Goal: Transaction & Acquisition: Purchase product/service

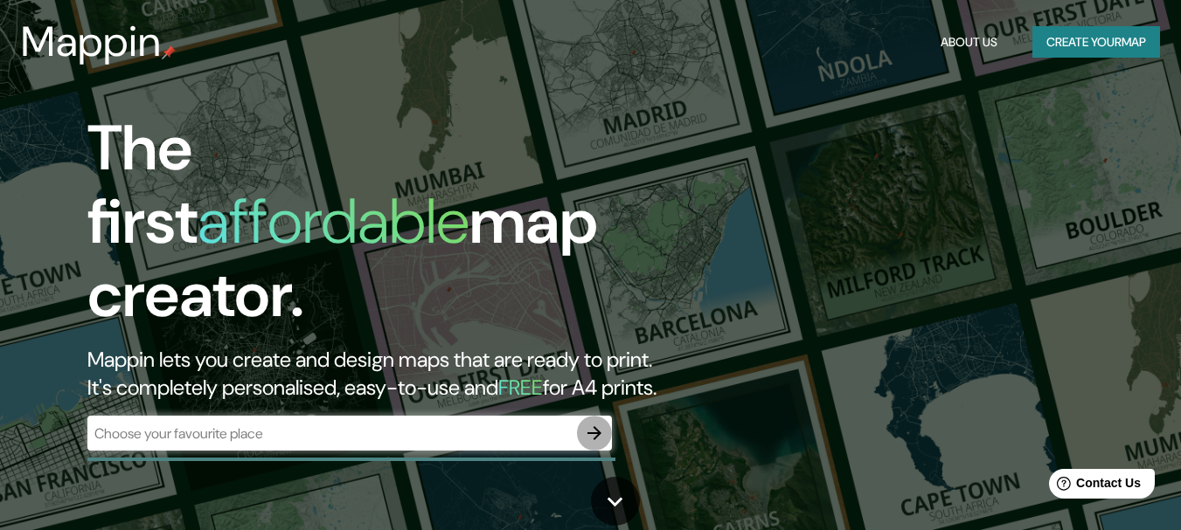
click at [597, 426] on icon "button" at bounding box center [594, 433] width 14 height 14
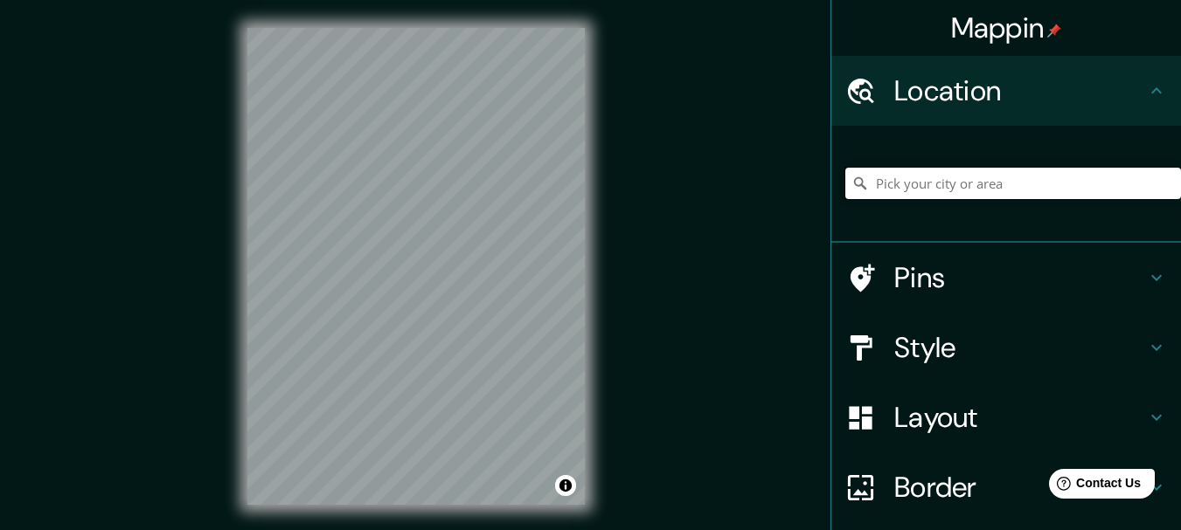
click at [885, 184] on input "Pick your city or area" at bounding box center [1013, 183] width 336 height 31
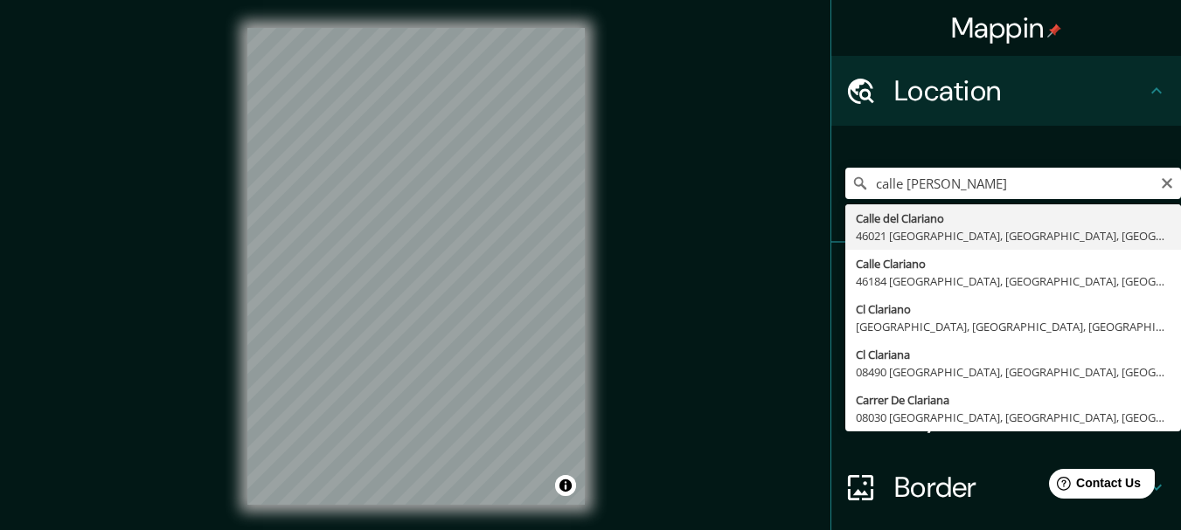
type input "[GEOGRAPHIC_DATA], [GEOGRAPHIC_DATA], [GEOGRAPHIC_DATA]"
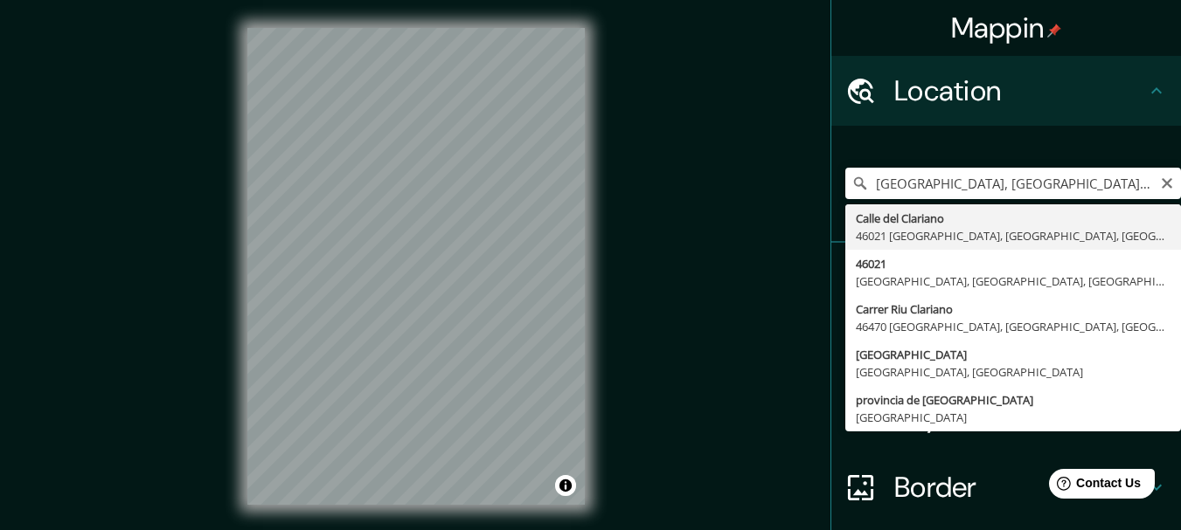
click at [762, 209] on div "Mappin Location Calle del Clariano, 46021 València, provincia de Valencia, Espa…" at bounding box center [590, 280] width 1181 height 561
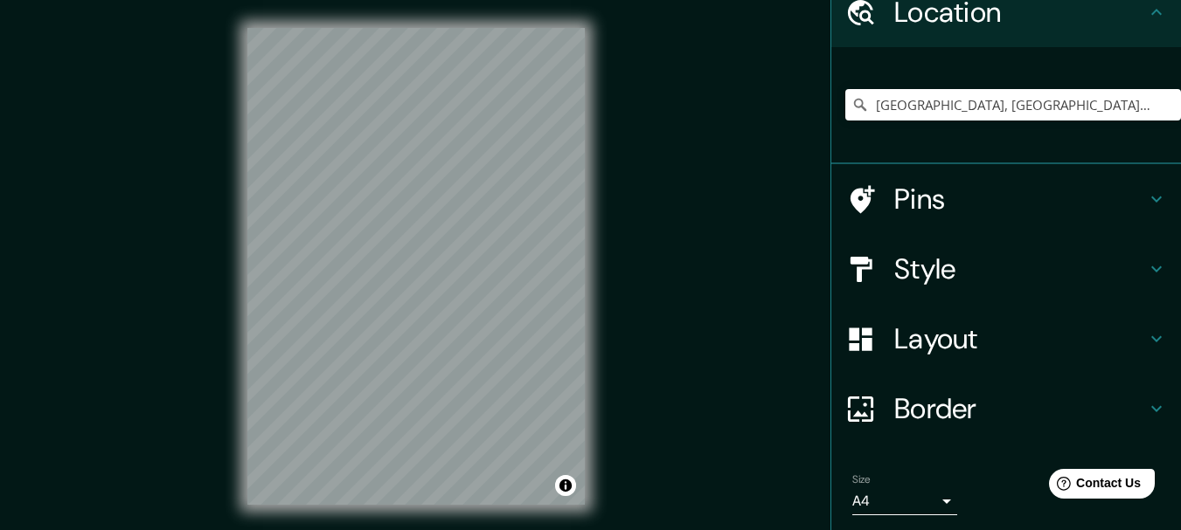
scroll to position [138, 0]
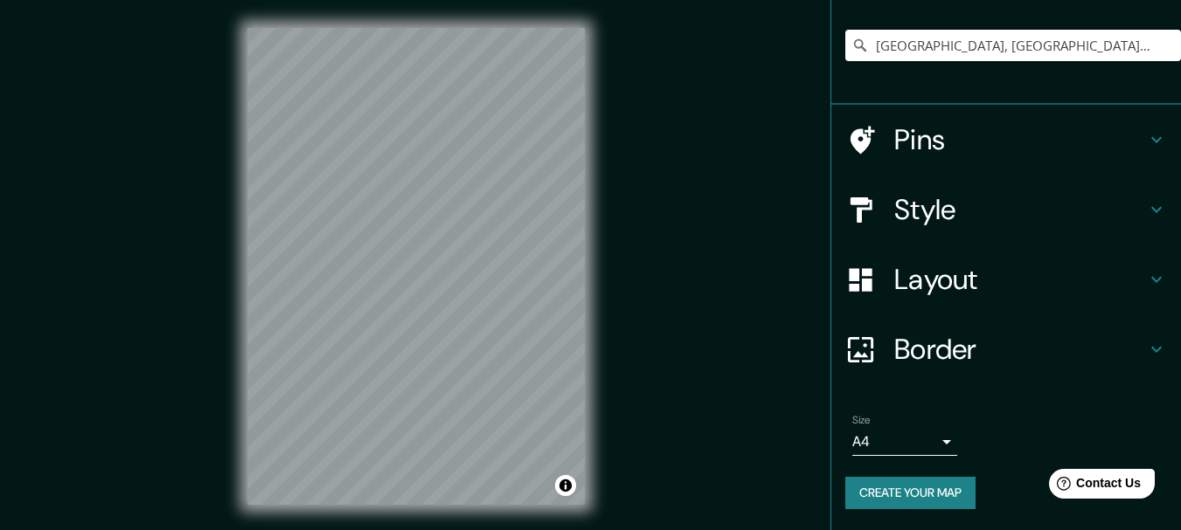
click at [899, 496] on button "Create your map" at bounding box center [910, 493] width 130 height 32
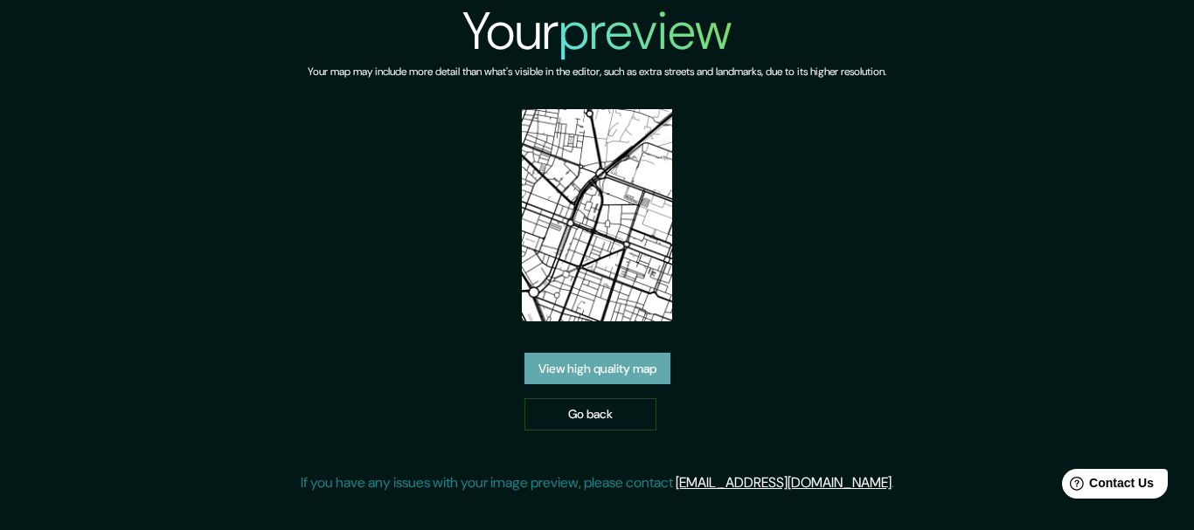
click at [600, 368] on link "View high quality map" at bounding box center [597, 369] width 146 height 32
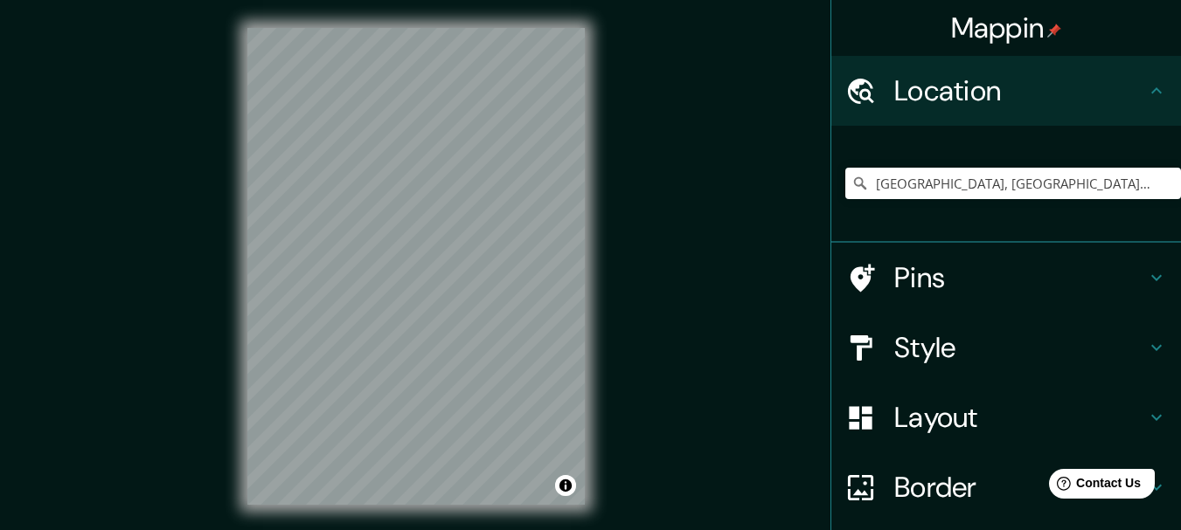
click at [851, 181] on icon at bounding box center [859, 183] width 17 height 17
click at [869, 182] on input "[GEOGRAPHIC_DATA], [GEOGRAPHIC_DATA], [GEOGRAPHIC_DATA]" at bounding box center [1013, 183] width 336 height 31
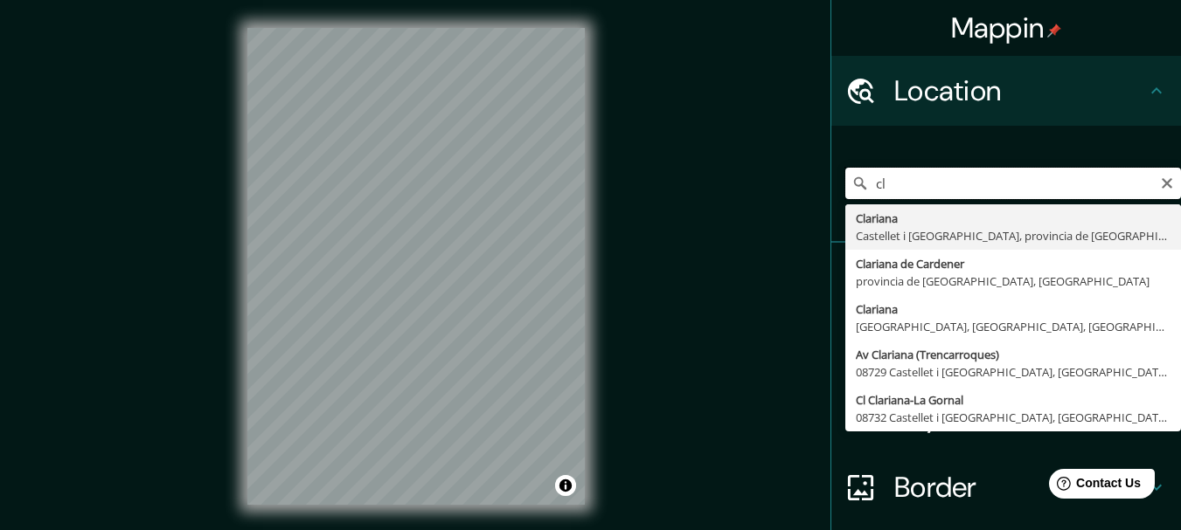
type input "c"
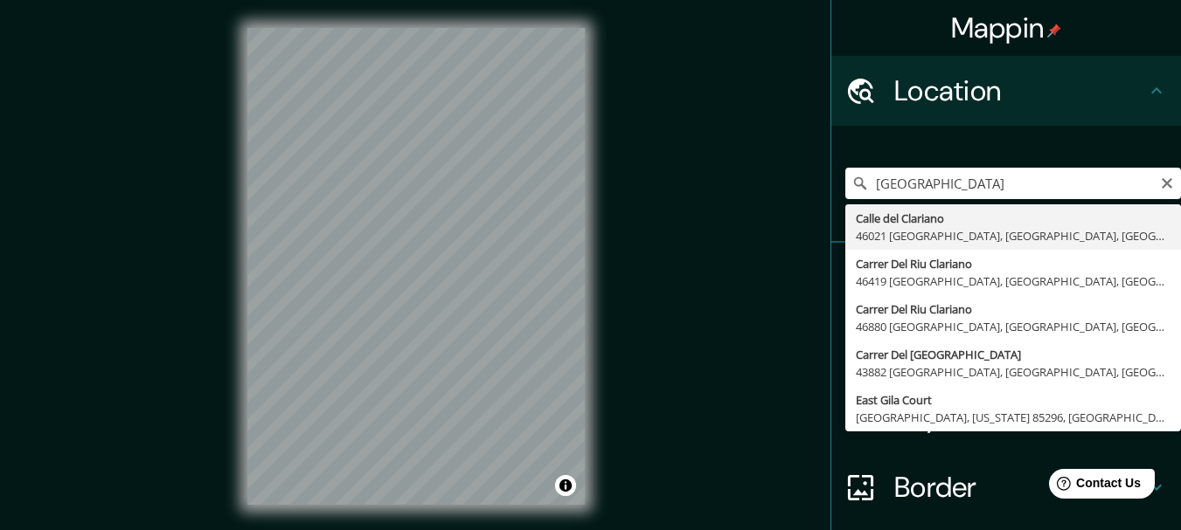
type input "[GEOGRAPHIC_DATA], [GEOGRAPHIC_DATA], [GEOGRAPHIC_DATA]"
